Goal: Check status: Check status

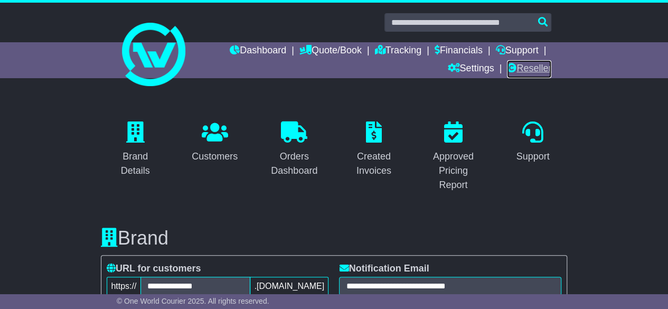
click at [538, 71] on link "Reseller" at bounding box center [529, 69] width 44 height 18
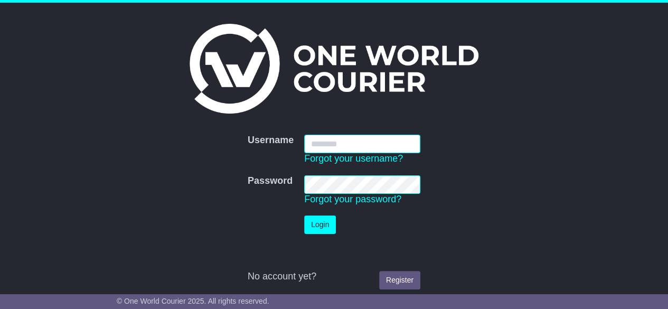
type input "********"
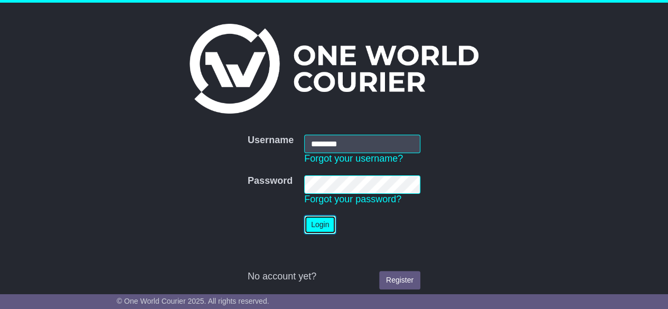
click at [325, 218] on button "Login" at bounding box center [320, 224] width 32 height 18
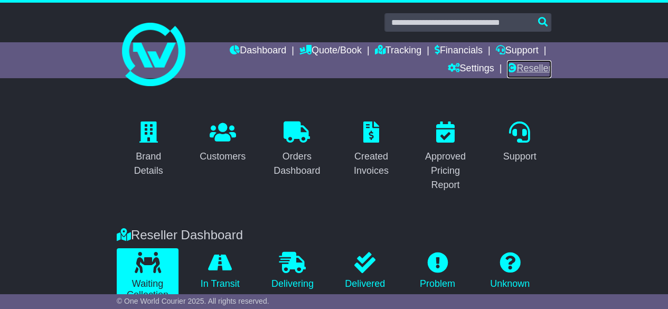
click at [533, 64] on link "Reseller" at bounding box center [529, 69] width 44 height 18
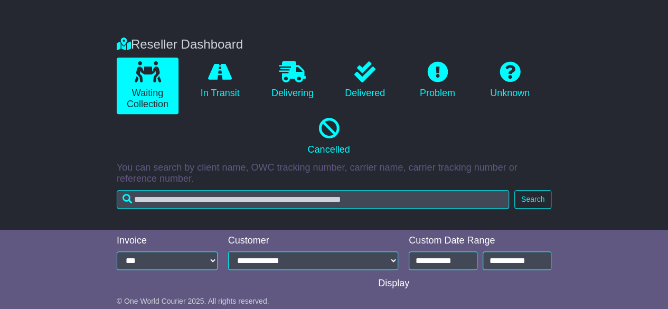
scroll to position [186, 0]
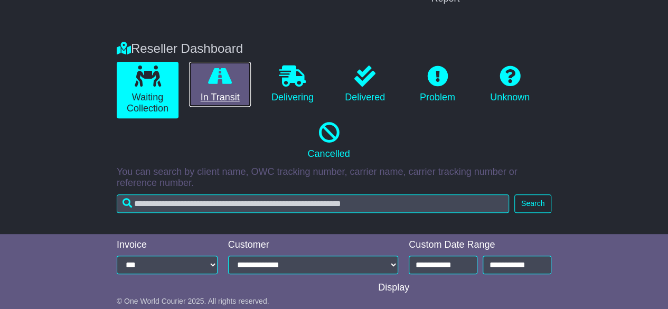
click at [198, 94] on link "In Transit" at bounding box center [220, 84] width 62 height 45
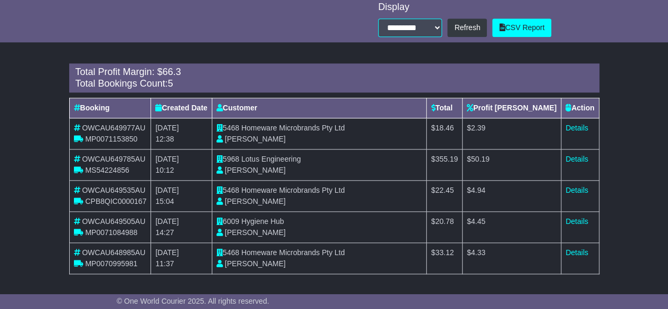
scroll to position [467, 0]
click at [284, 225] on td "6009 Hygiene Hub [PERSON_NAME]" at bounding box center [319, 227] width 215 height 31
click at [543, 232] on td "$ 4.45" at bounding box center [511, 227] width 99 height 31
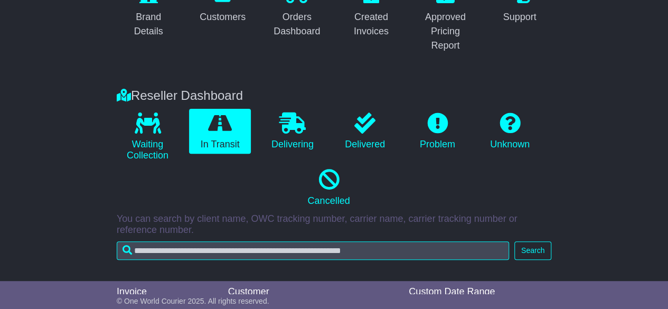
scroll to position [0, 0]
